Goal: Task Accomplishment & Management: Manage account settings

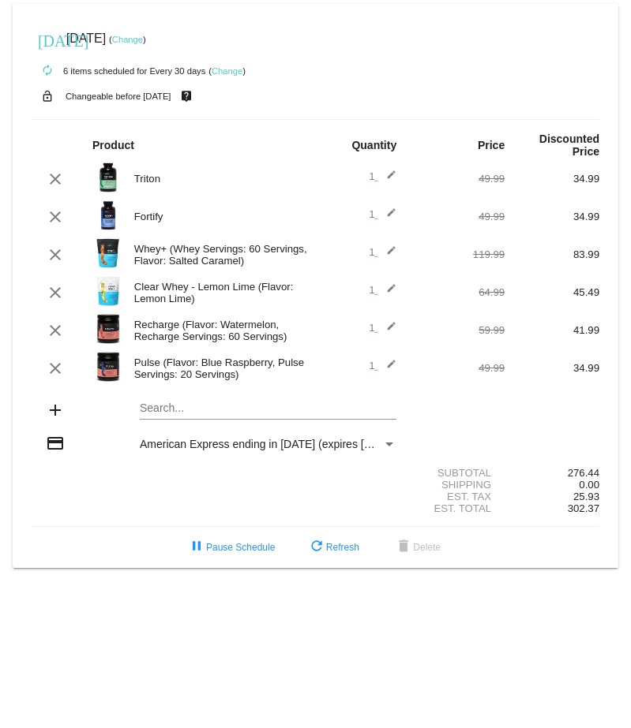
click at [390, 294] on mat-icon "edit" at bounding box center [386, 292] width 19 height 19
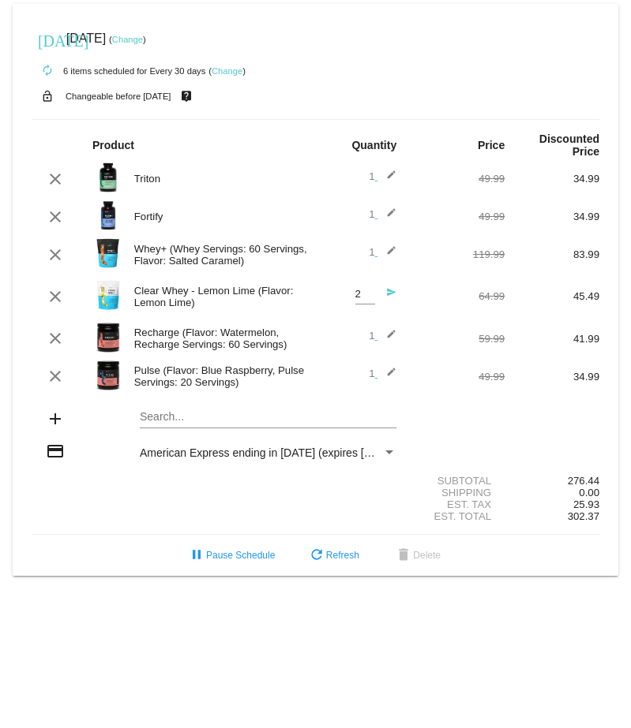
type input "2"
click at [368, 294] on input "2" at bounding box center [365, 295] width 20 height 12
click at [84, 511] on div "Est. Tax 25.93" at bounding box center [315, 505] width 567 height 12
click at [393, 298] on mat-icon "send" at bounding box center [386, 296] width 19 height 19
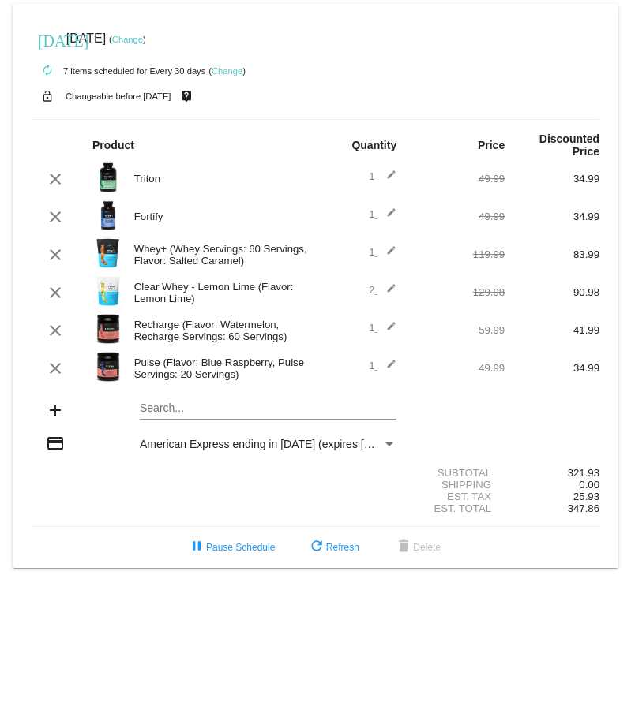
click at [393, 255] on mat-icon "edit" at bounding box center [386, 254] width 19 height 19
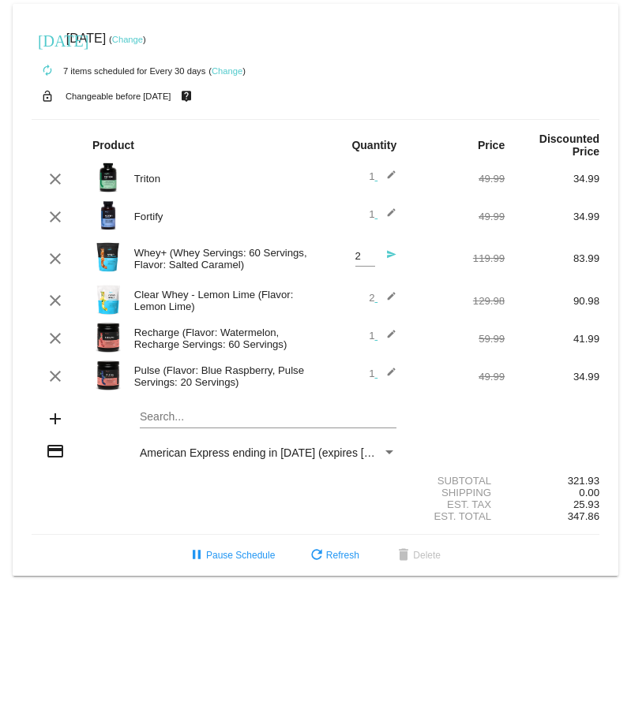
click at [362, 257] on input "2" at bounding box center [365, 257] width 20 height 12
type input "1"
click at [366, 262] on input "1" at bounding box center [365, 257] width 20 height 12
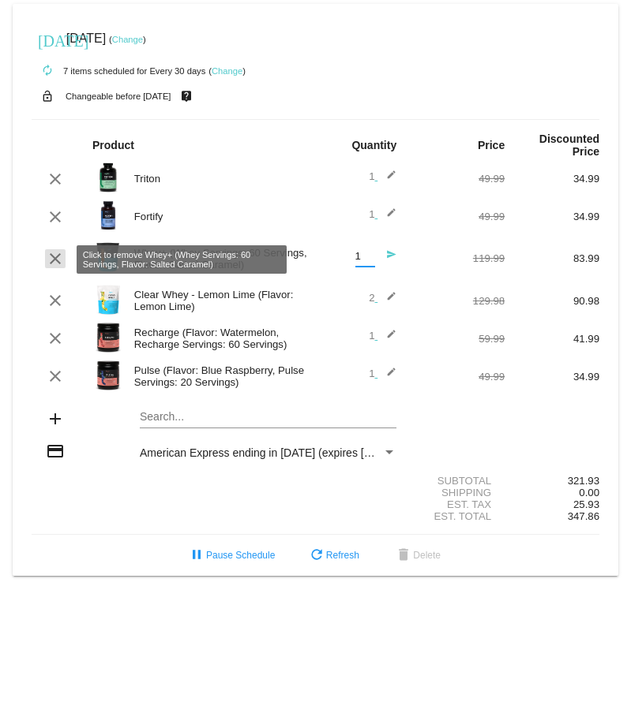
click at [54, 257] on mat-icon "clear" at bounding box center [55, 258] width 19 height 19
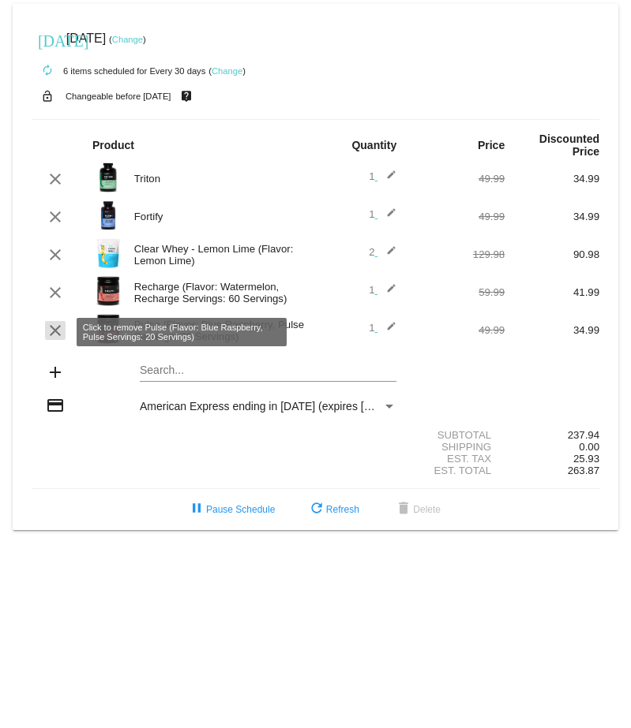
click at [51, 333] on mat-icon "clear" at bounding box center [55, 330] width 19 height 19
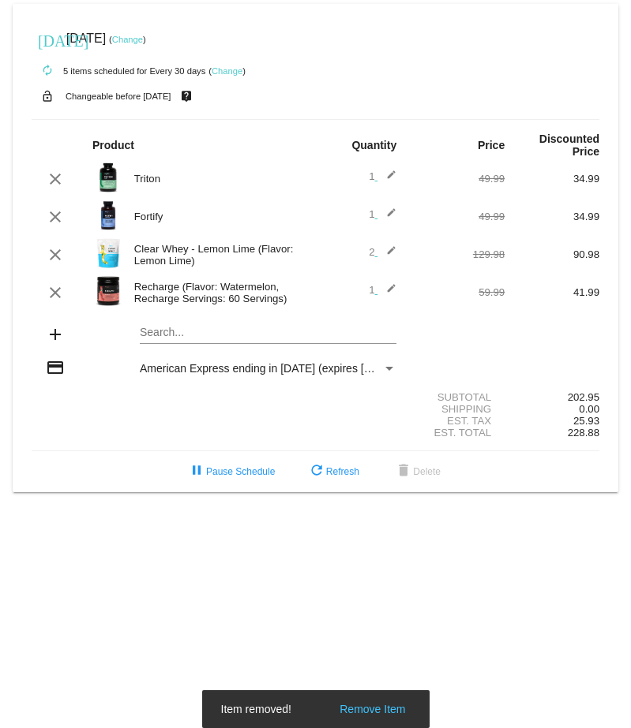
click at [180, 339] on mat-card "today Oct 21 2025 ( Change ) autorenew 5 items scheduled for Every 30 days ( Ch…" at bounding box center [315, 248] width 605 height 489
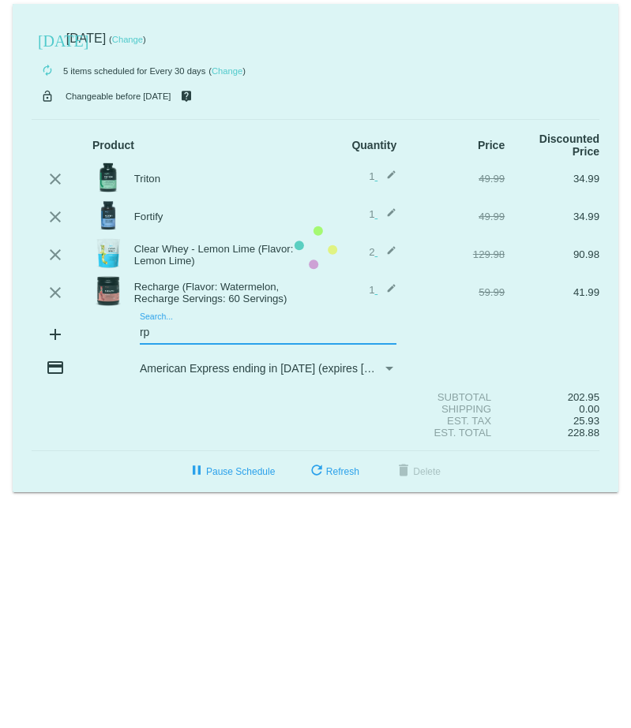
type input "r"
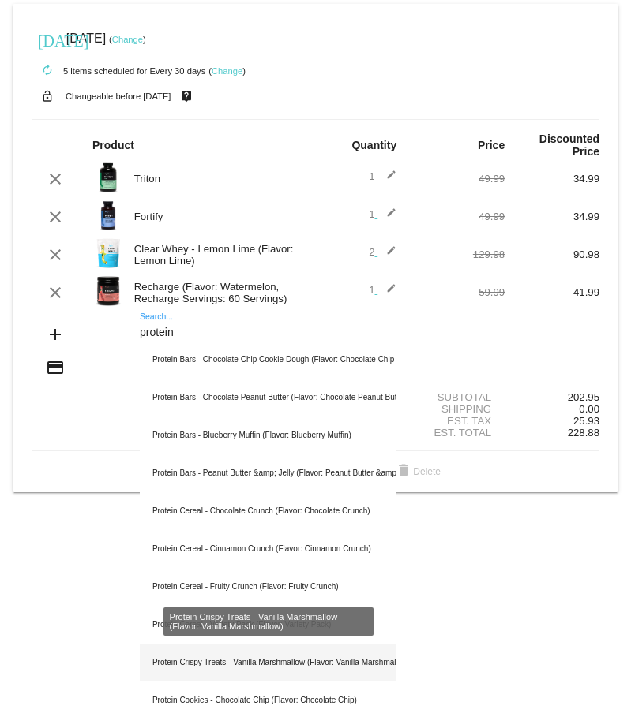
type input "protein"
click at [223, 660] on div "Protein Crispy Treats - Vanilla Marshmallow (Flavor: Vanilla Marshmallow)" at bounding box center [268, 663] width 257 height 38
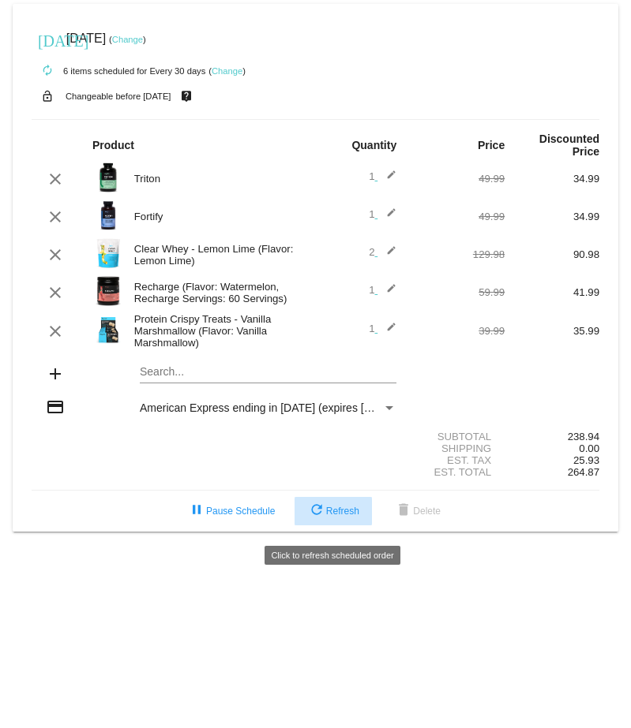
click at [317, 514] on mat-icon "refresh" at bounding box center [316, 511] width 19 height 19
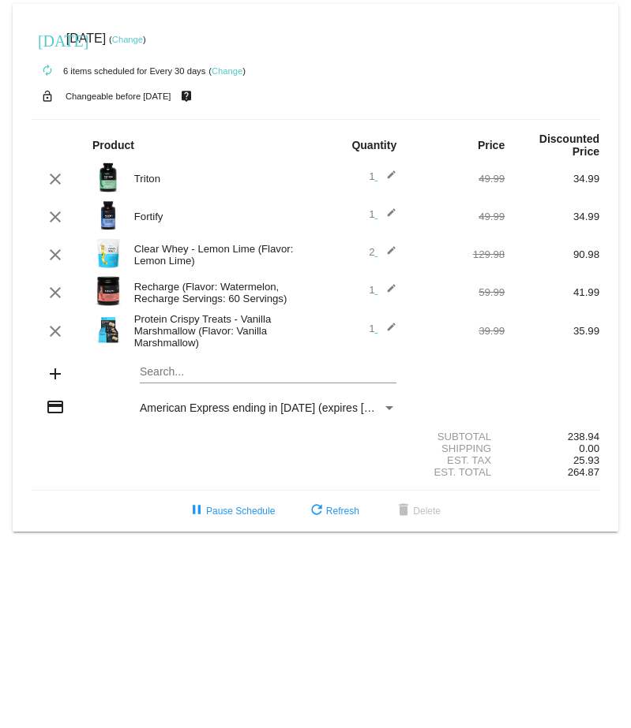
click at [362, 84] on div "autorenew 6 items scheduled for Every 30 days ( Change )" at bounding box center [315, 70] width 567 height 32
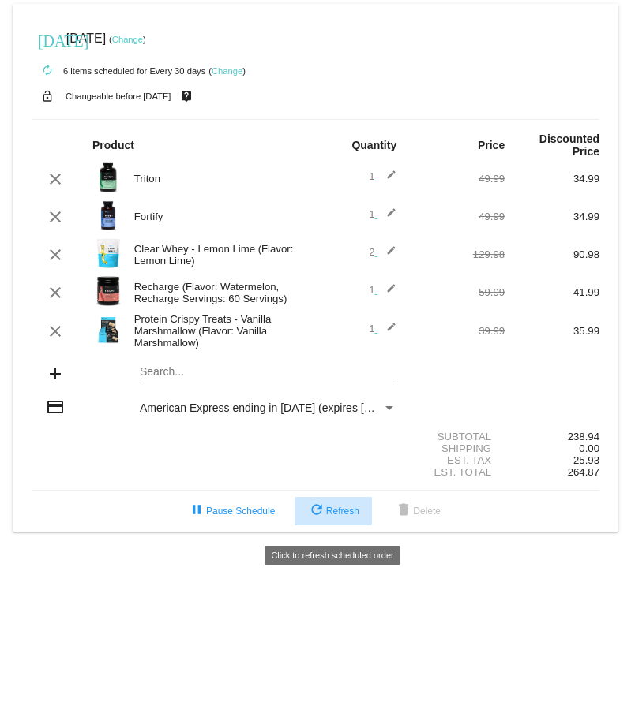
click at [317, 519] on mat-icon "refresh" at bounding box center [316, 511] width 19 height 19
click at [325, 517] on span "refresh Refresh" at bounding box center [333, 511] width 52 height 11
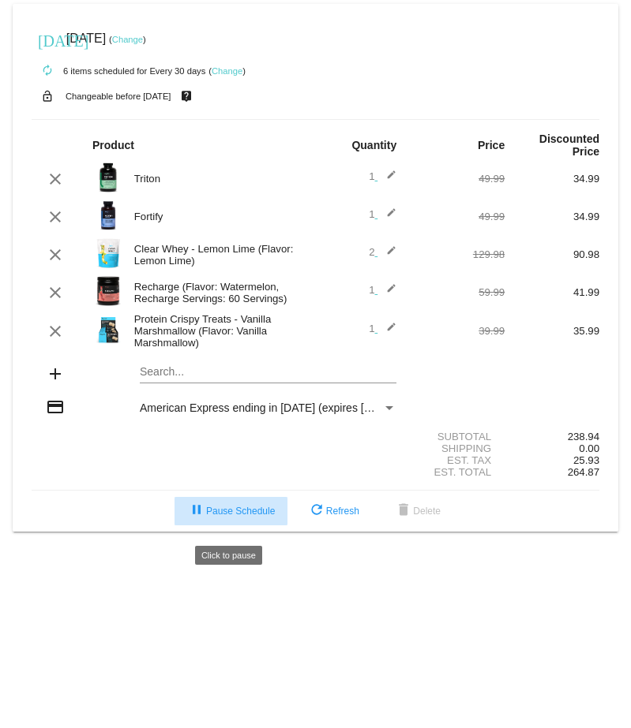
click at [222, 517] on span "pause Pause Schedule" at bounding box center [231, 511] width 88 height 11
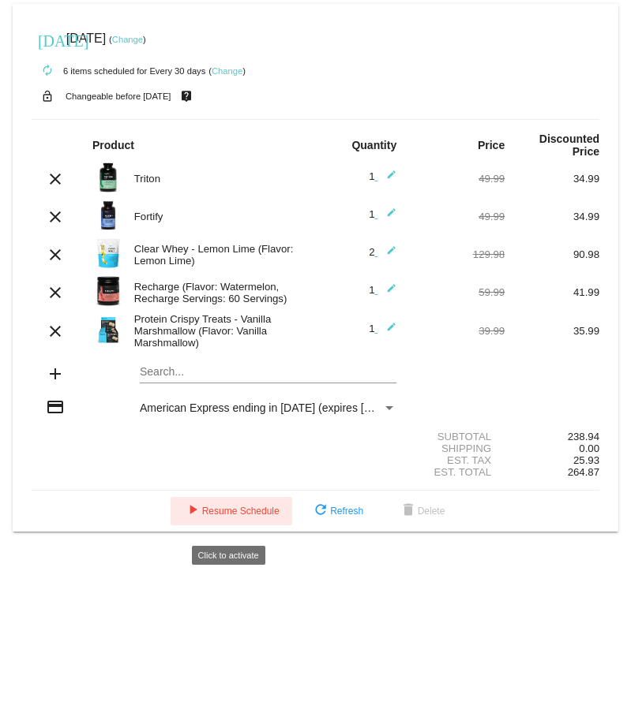
click at [216, 517] on span "play_arrow Resume Schedule" at bounding box center [231, 511] width 96 height 11
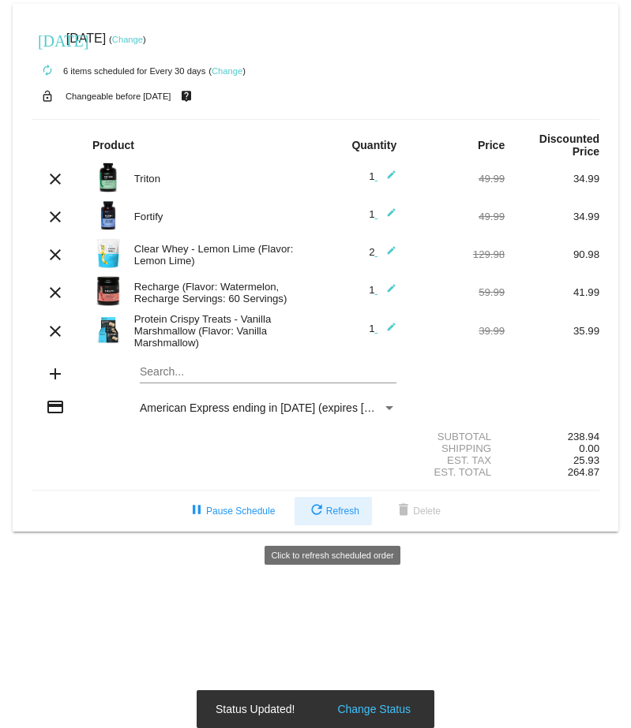
click at [311, 514] on mat-icon "refresh" at bounding box center [316, 511] width 19 height 19
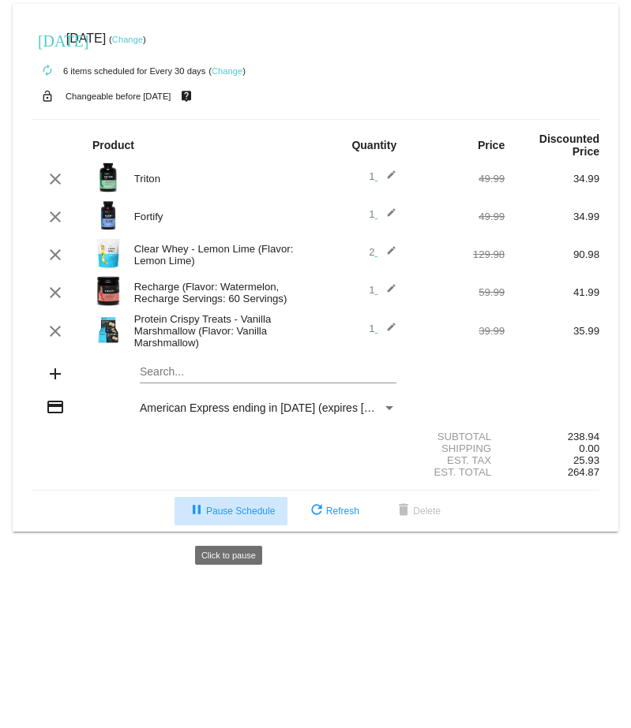
click at [234, 517] on span "pause Pause Schedule" at bounding box center [231, 511] width 88 height 11
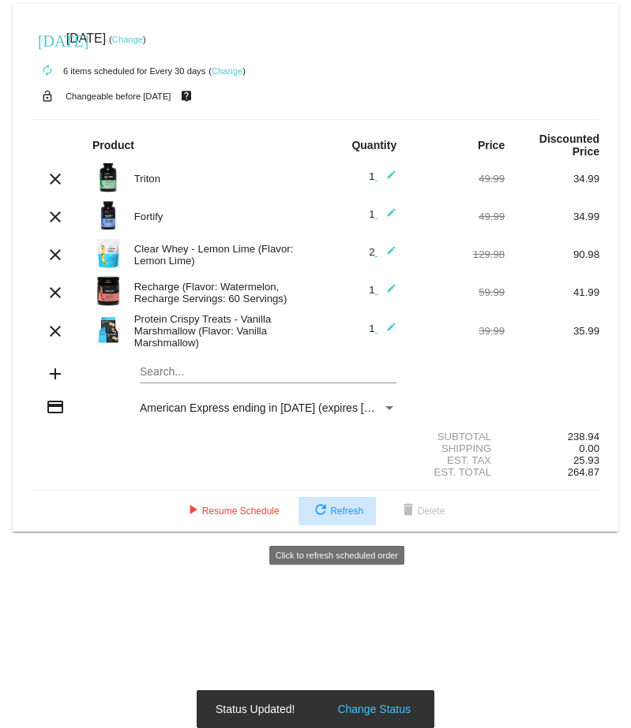
click at [320, 521] on mat-icon "refresh" at bounding box center [320, 511] width 19 height 19
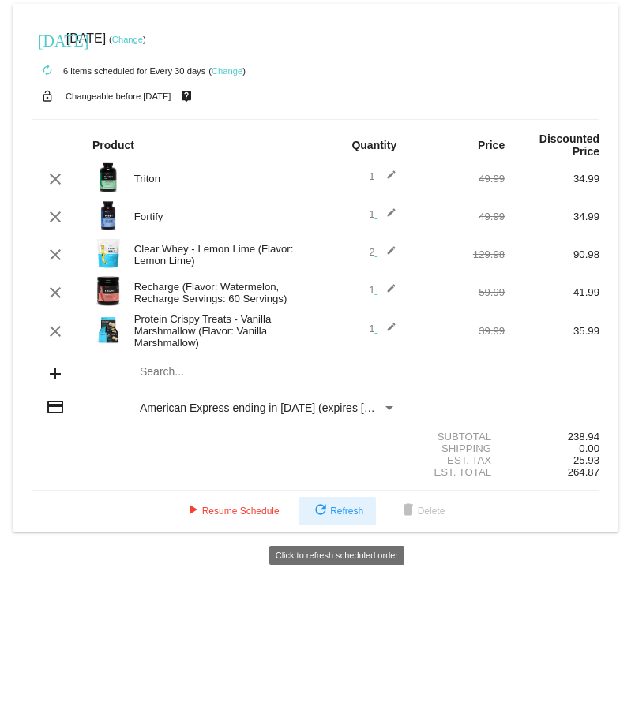
click at [320, 521] on mat-icon "refresh" at bounding box center [320, 511] width 19 height 19
click at [324, 519] on mat-icon "refresh" at bounding box center [320, 511] width 19 height 19
click at [317, 521] on mat-icon "refresh" at bounding box center [320, 511] width 19 height 19
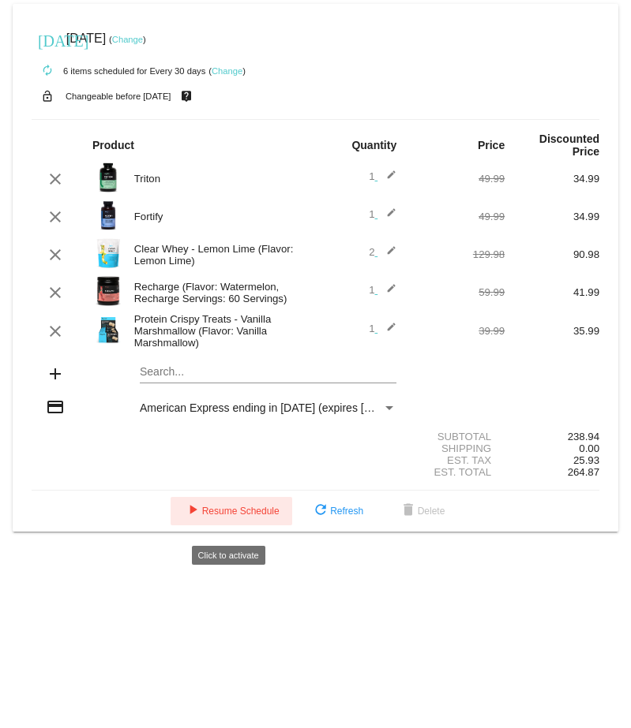
click at [257, 517] on span "play_arrow Resume Schedule" at bounding box center [231, 511] width 96 height 11
